Goal: Task Accomplishment & Management: Use online tool/utility

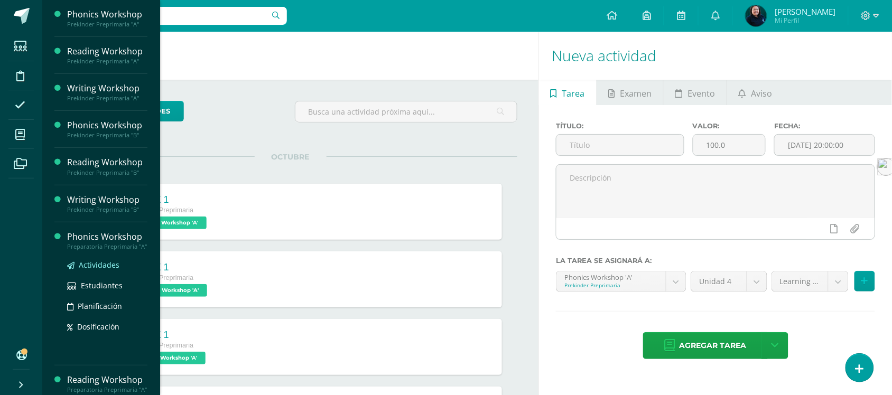
click at [89, 271] on link "Actividades" at bounding box center [107, 265] width 80 height 12
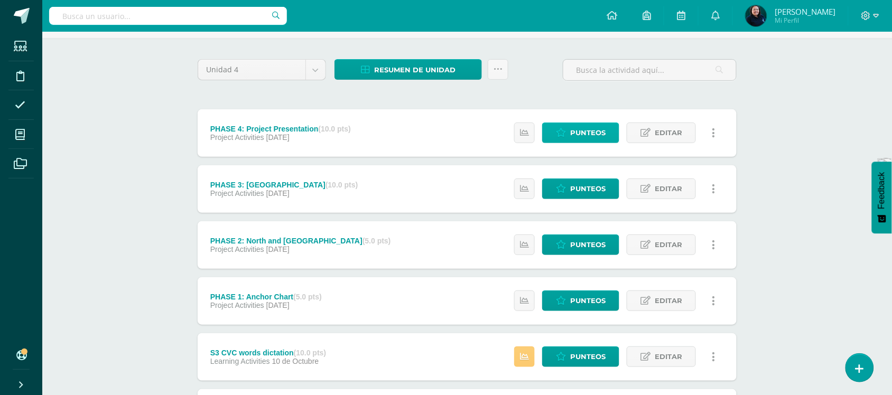
scroll to position [66, 0]
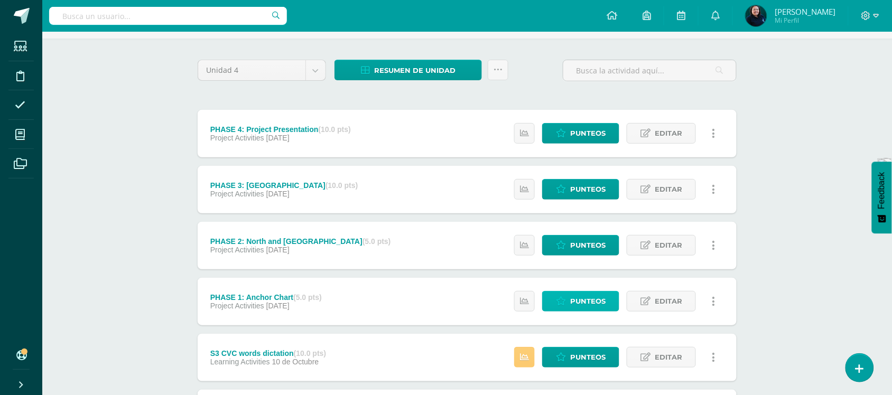
click at [577, 297] on span "Punteos" at bounding box center [587, 302] width 35 height 20
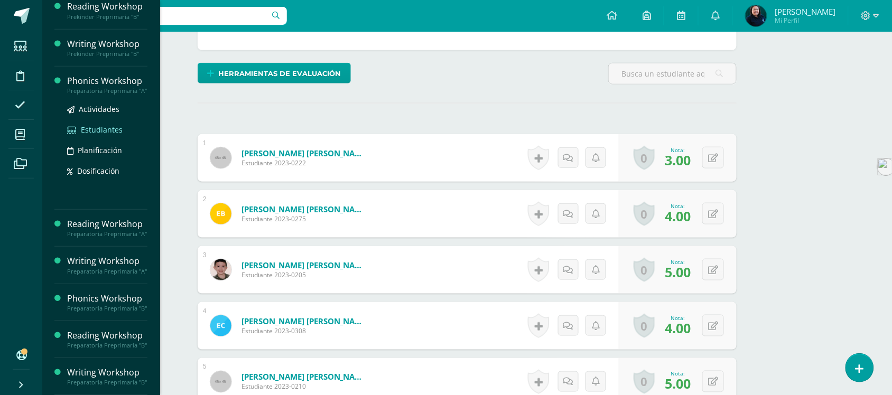
scroll to position [201, 0]
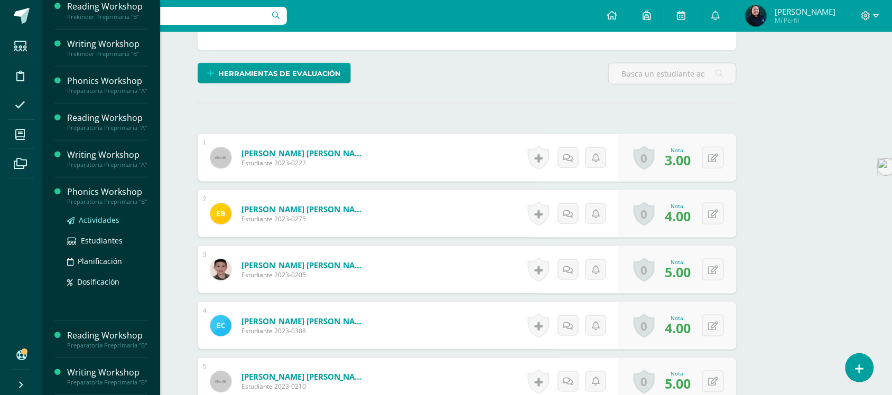
click at [94, 215] on span "Actividades" at bounding box center [99, 220] width 41 height 10
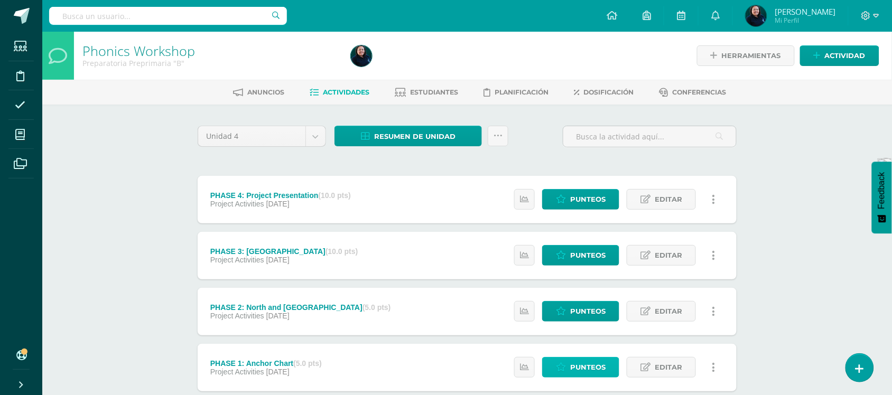
click at [589, 369] on span "Punteos" at bounding box center [587, 368] width 35 height 20
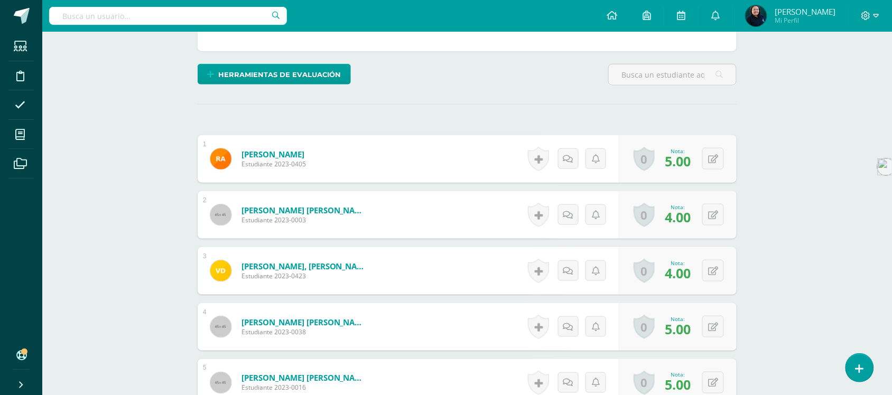
scroll to position [243, 0]
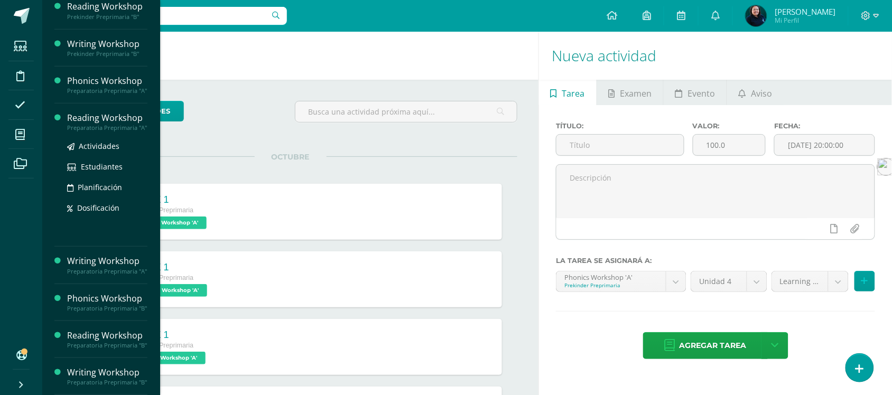
scroll to position [201, 0]
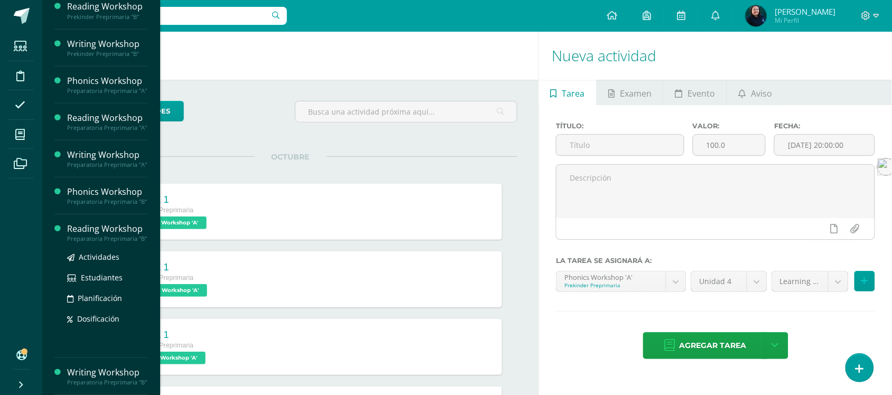
click at [91, 243] on div "Actividades Estudiantes Planificación Dosificación" at bounding box center [107, 296] width 80 height 107
click at [91, 252] on span "Actividades" at bounding box center [99, 257] width 41 height 10
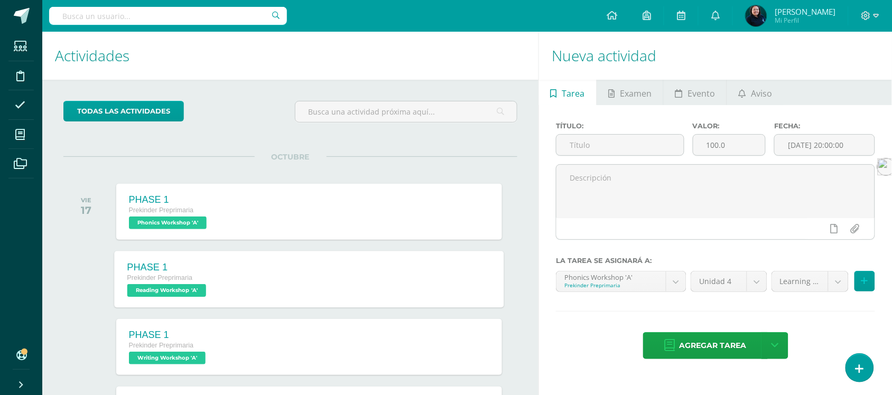
scroll to position [95, 0]
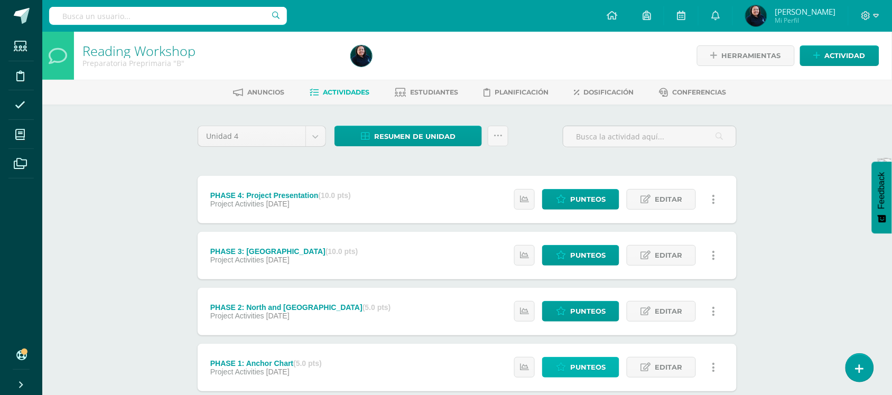
click at [590, 370] on span "Punteos" at bounding box center [587, 368] width 35 height 20
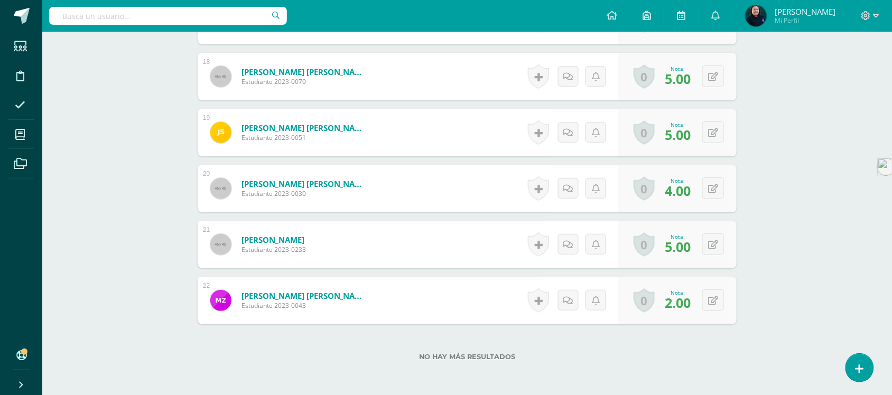
scroll to position [1300, 0]
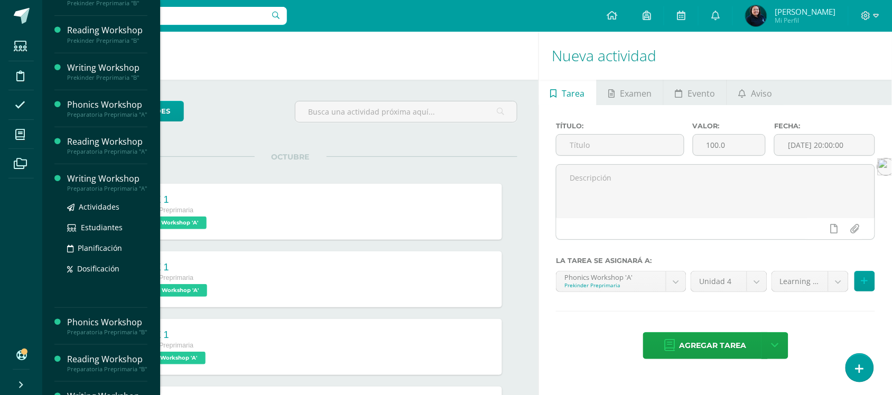
scroll to position [201, 0]
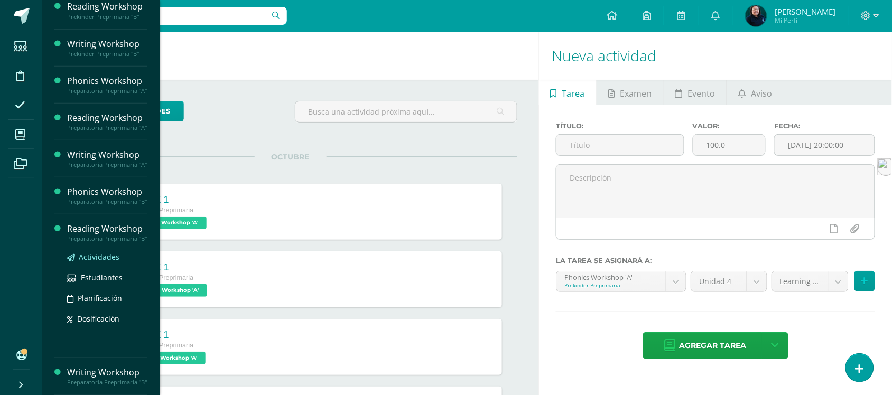
click at [88, 252] on span "Actividades" at bounding box center [99, 257] width 41 height 10
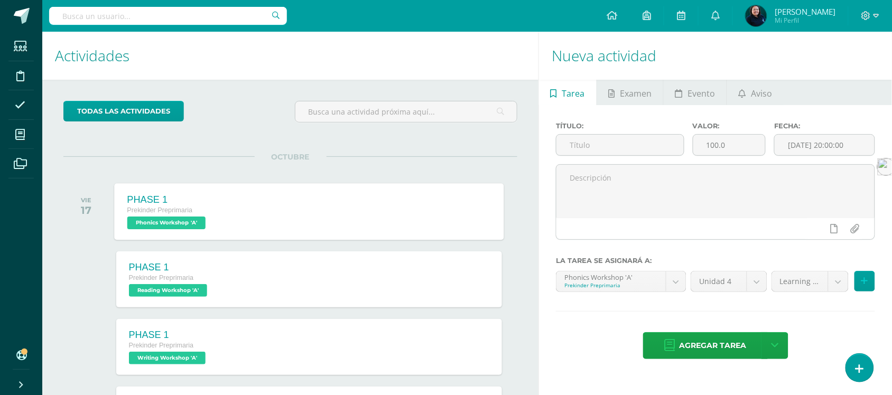
scroll to position [95, 0]
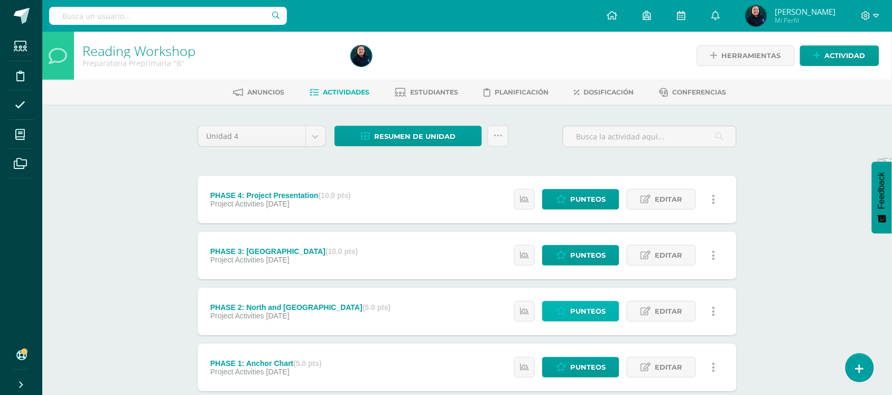
click at [597, 312] on span "Punteos" at bounding box center [587, 312] width 35 height 20
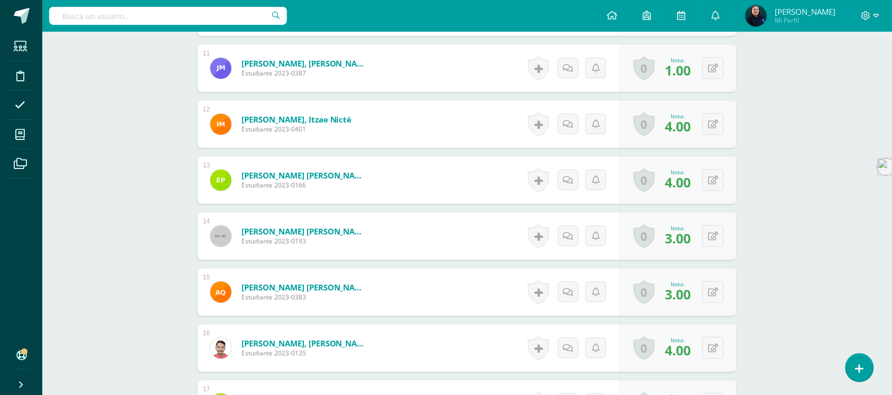
scroll to position [979, 0]
